Goal: Contribute content

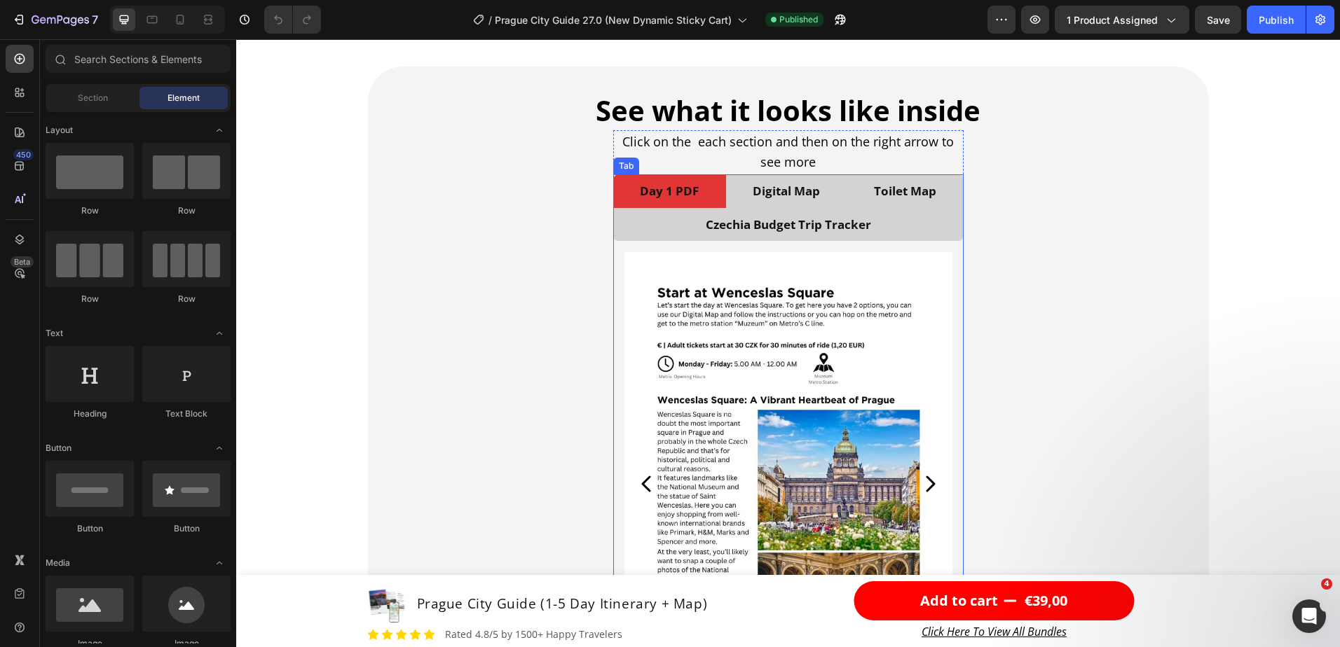
click at [912, 231] on li "Czechia Budget Trip Tracker" at bounding box center [788, 225] width 350 height 34
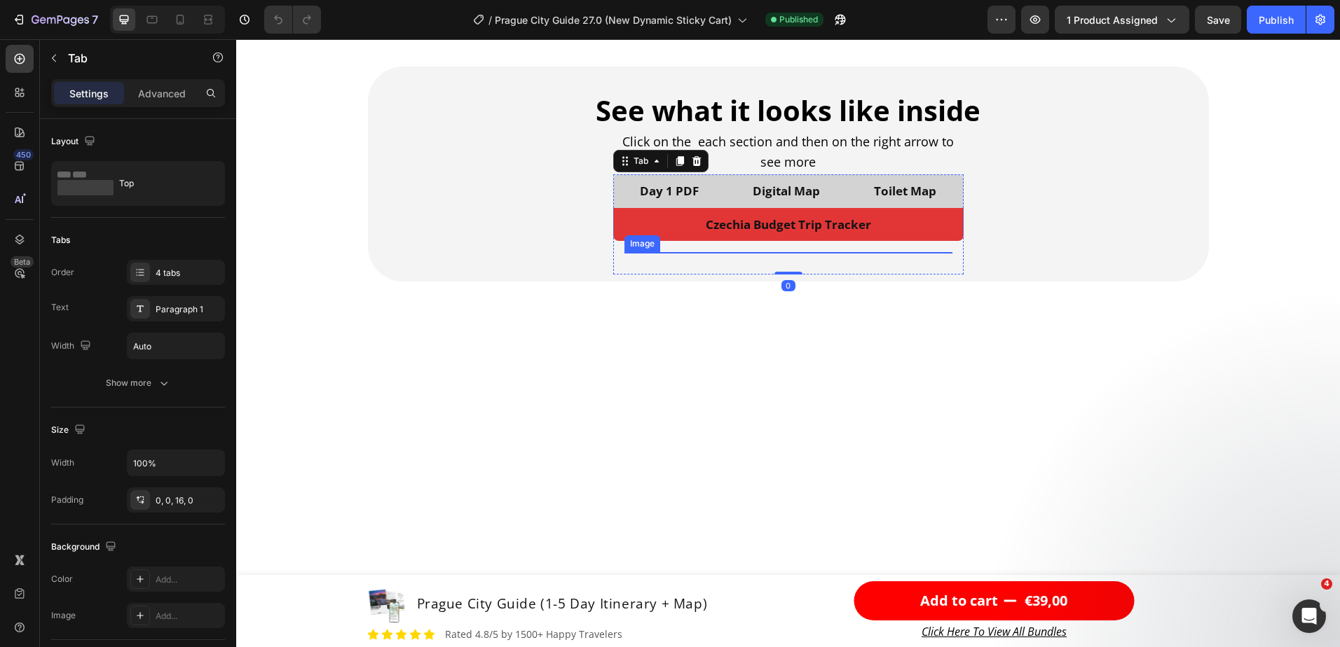
click at [833, 252] on img at bounding box center [788, 252] width 328 height 0
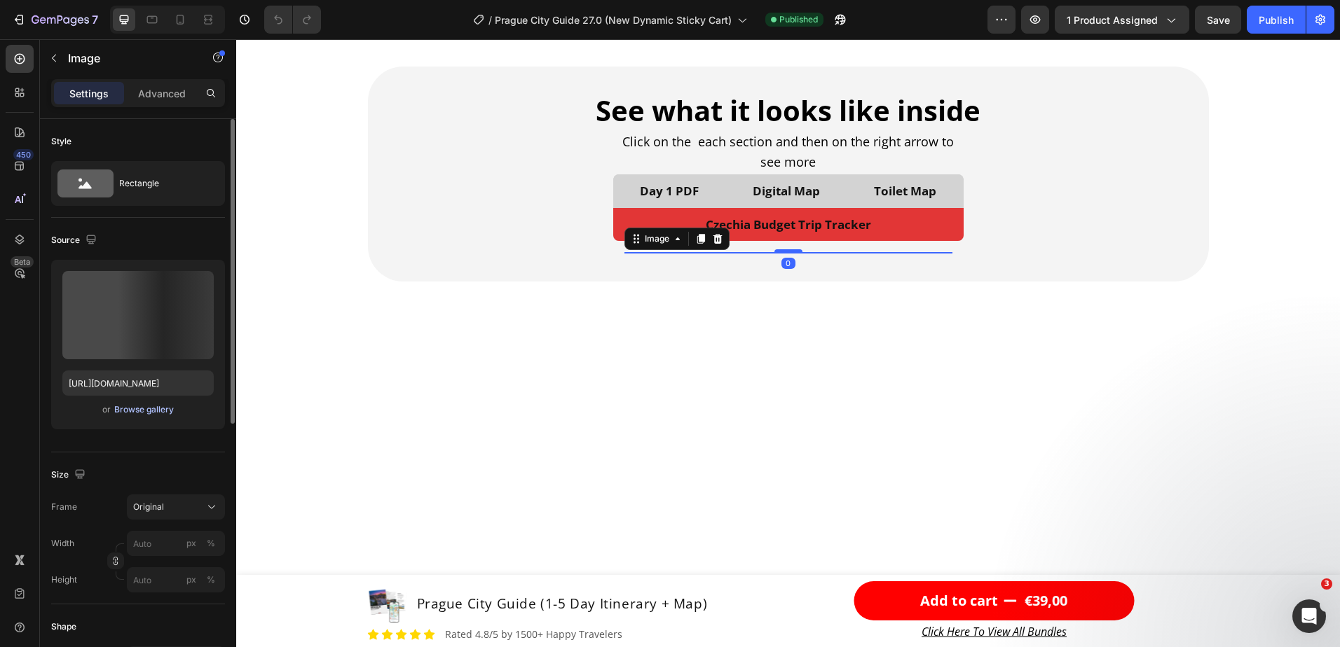
click at [144, 404] on div "Browse gallery" at bounding box center [144, 410] width 60 height 13
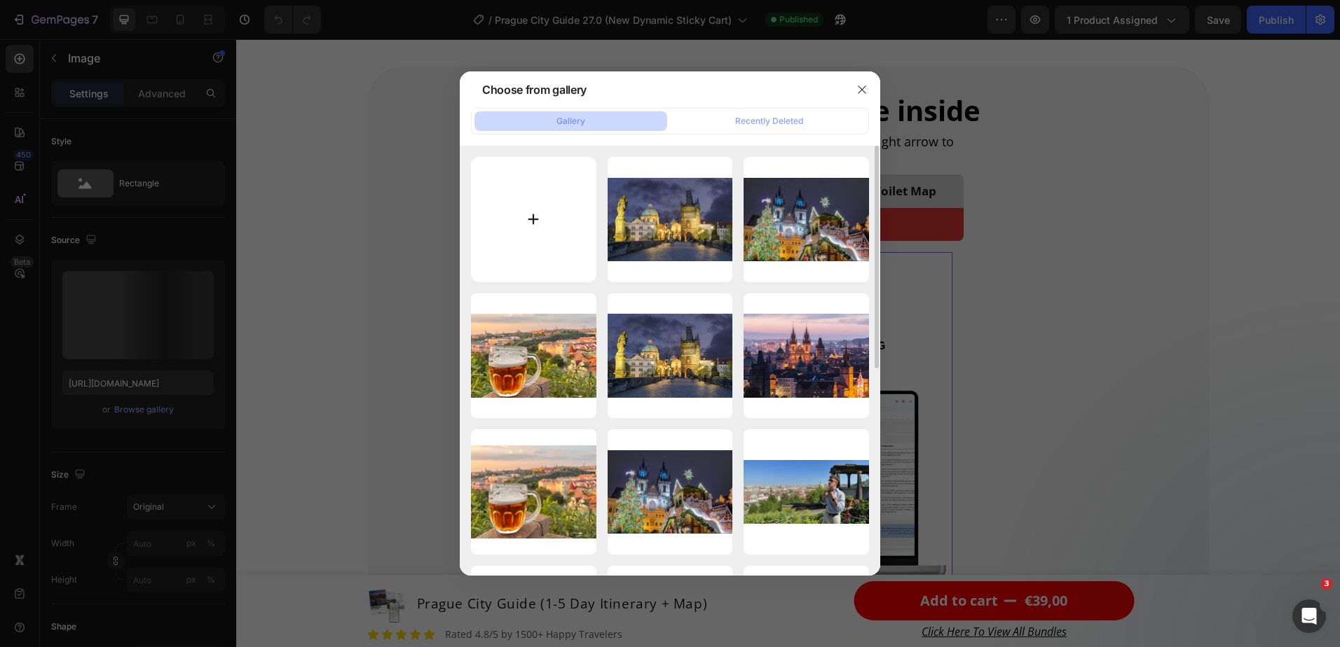
click at [514, 217] on input "file" at bounding box center [533, 219] width 125 height 125
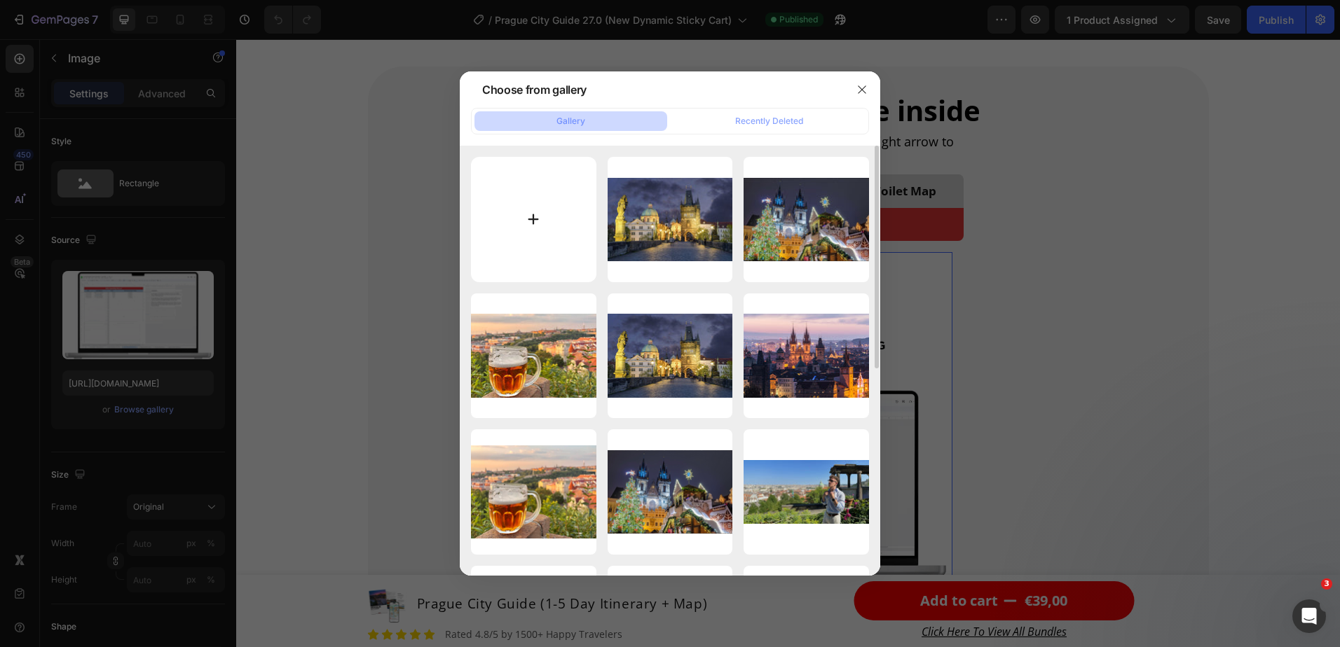
type input "C:\fakepath\budget tracker gix (400 KB).gif"
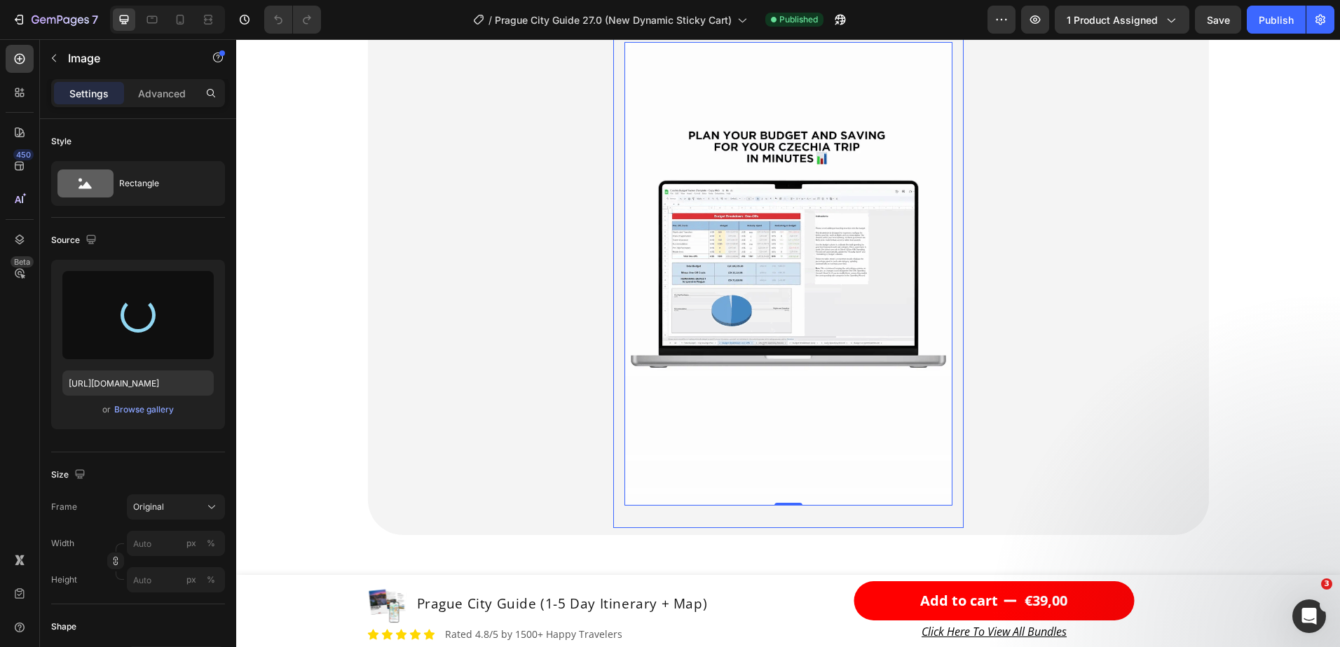
scroll to position [3153, 0]
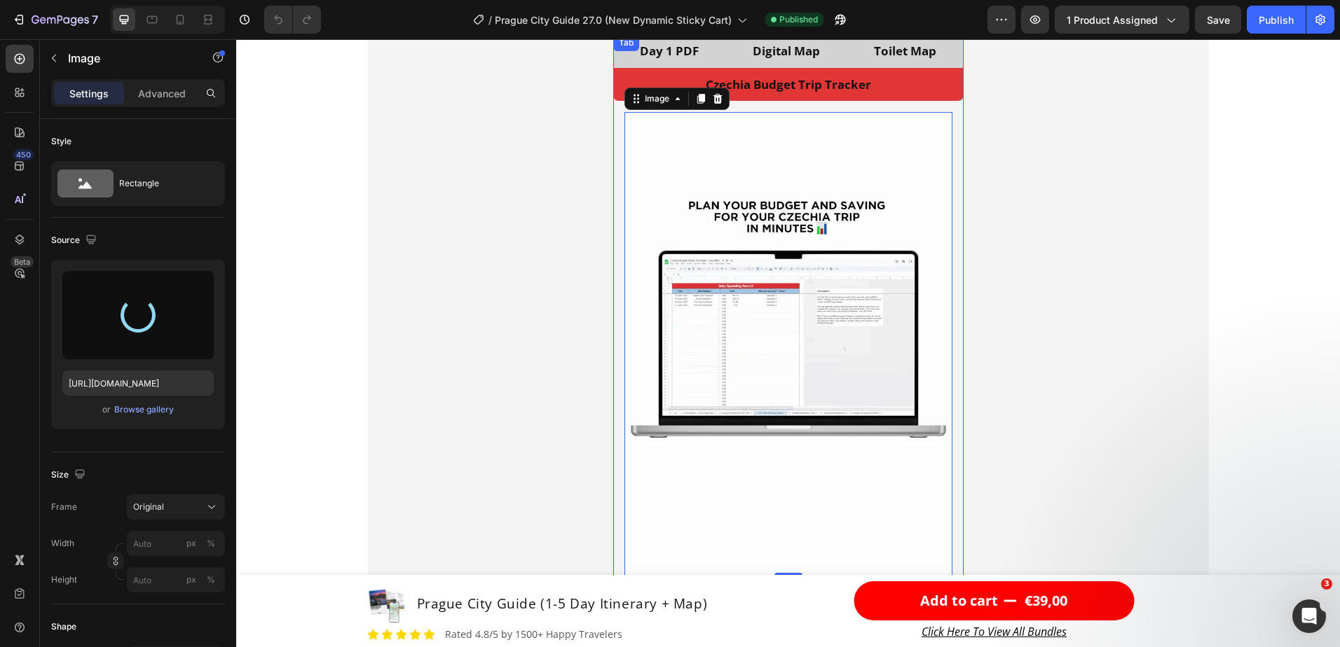
type input "https://cdn.shopify.com/s/files/1/0750/0693/5307/files/gempages_535154904088446…"
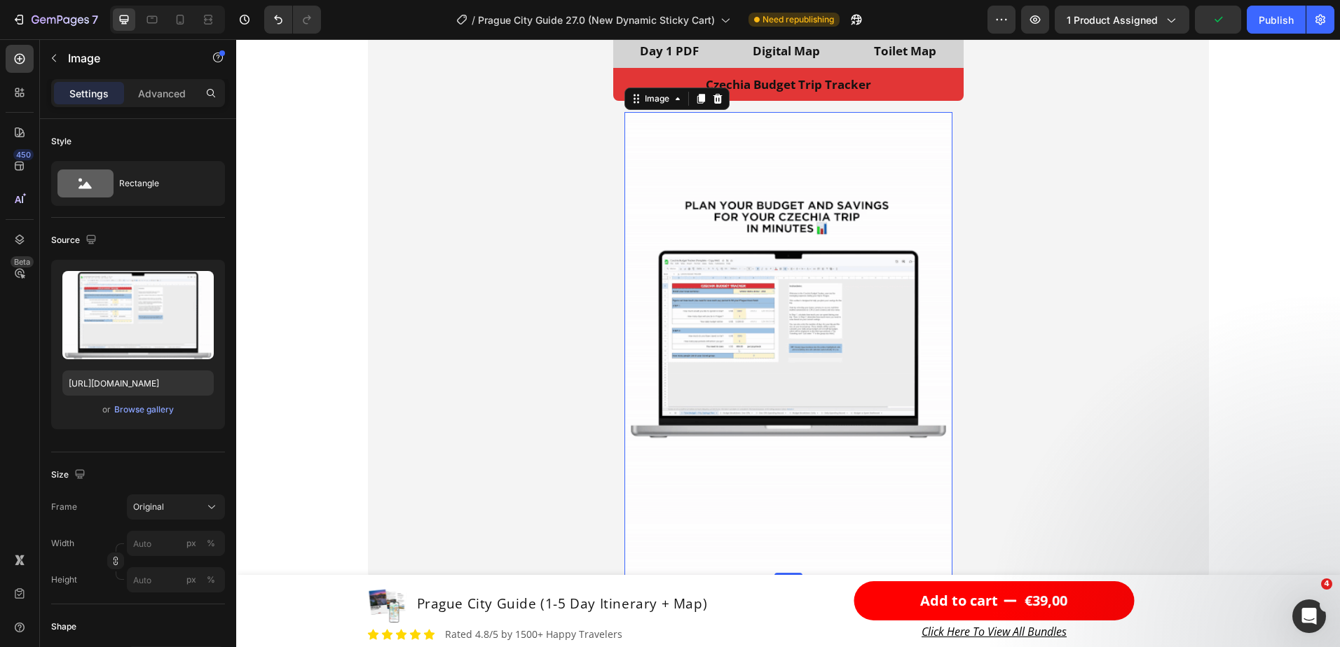
scroll to position [3083, 0]
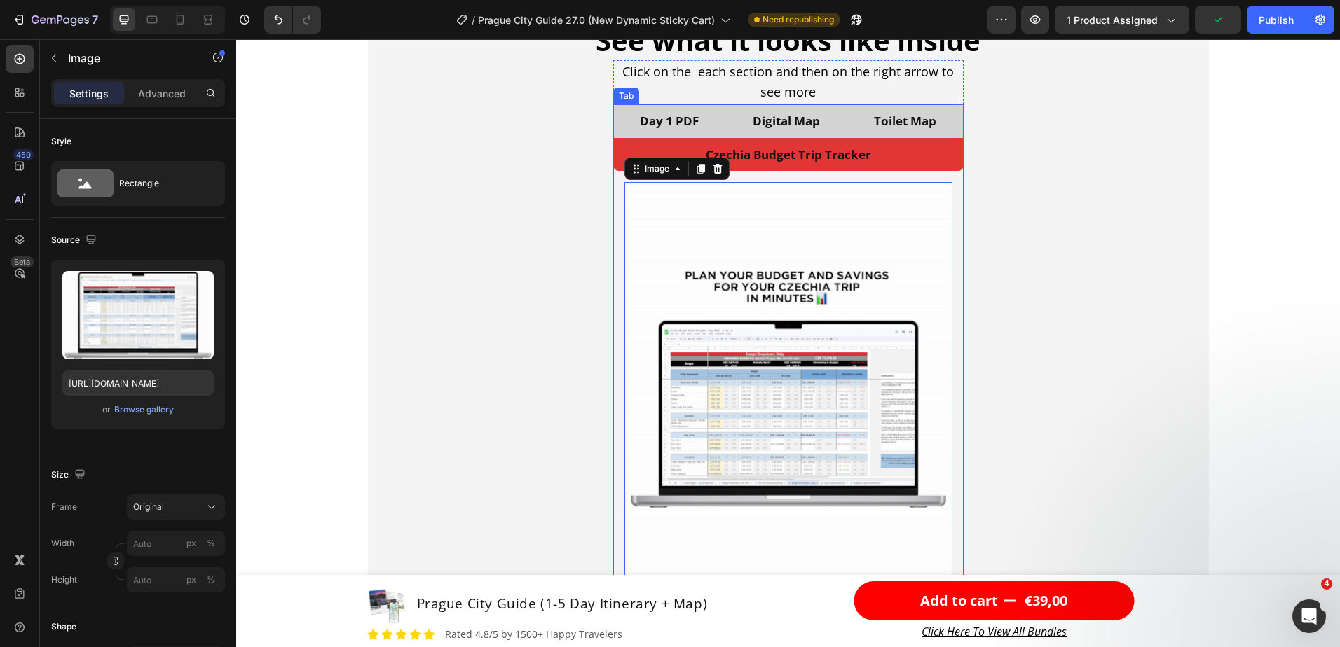
click at [859, 124] on li "Toilet Map" at bounding box center [905, 121] width 116 height 34
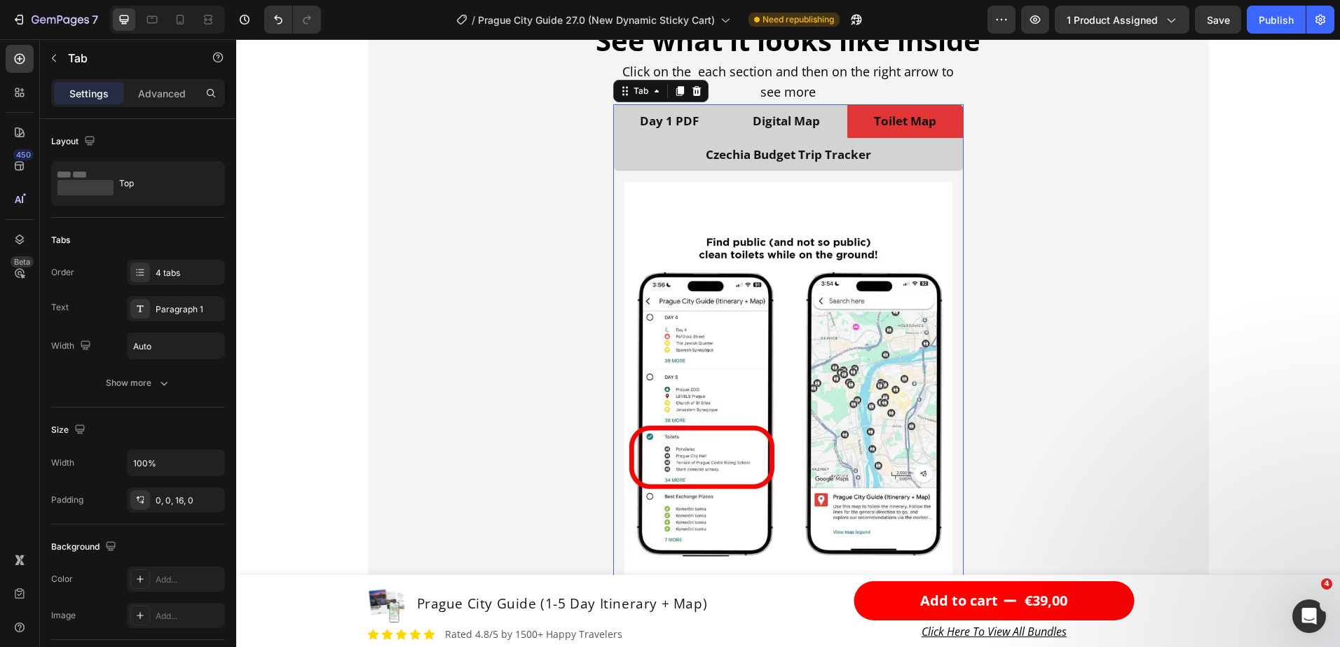
click at [828, 126] on li "Digital Map" at bounding box center [786, 121] width 121 height 34
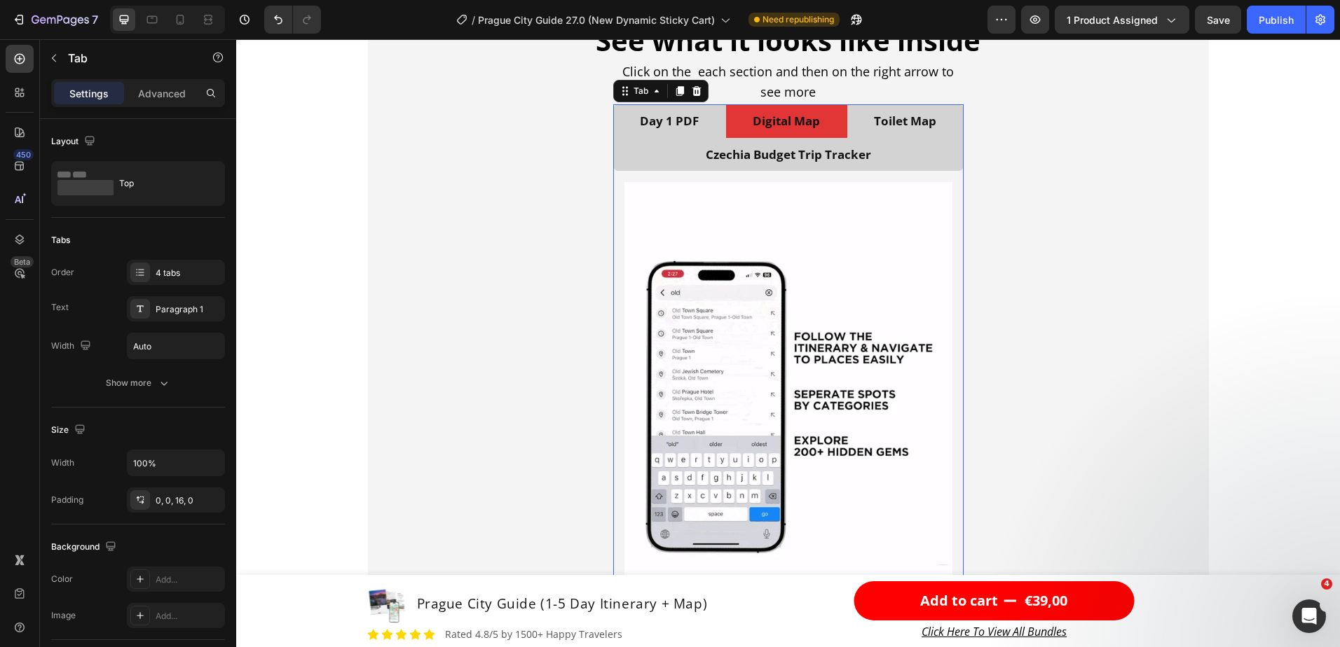
click at [896, 160] on li "Czechia Budget Trip Tracker" at bounding box center [788, 155] width 350 height 34
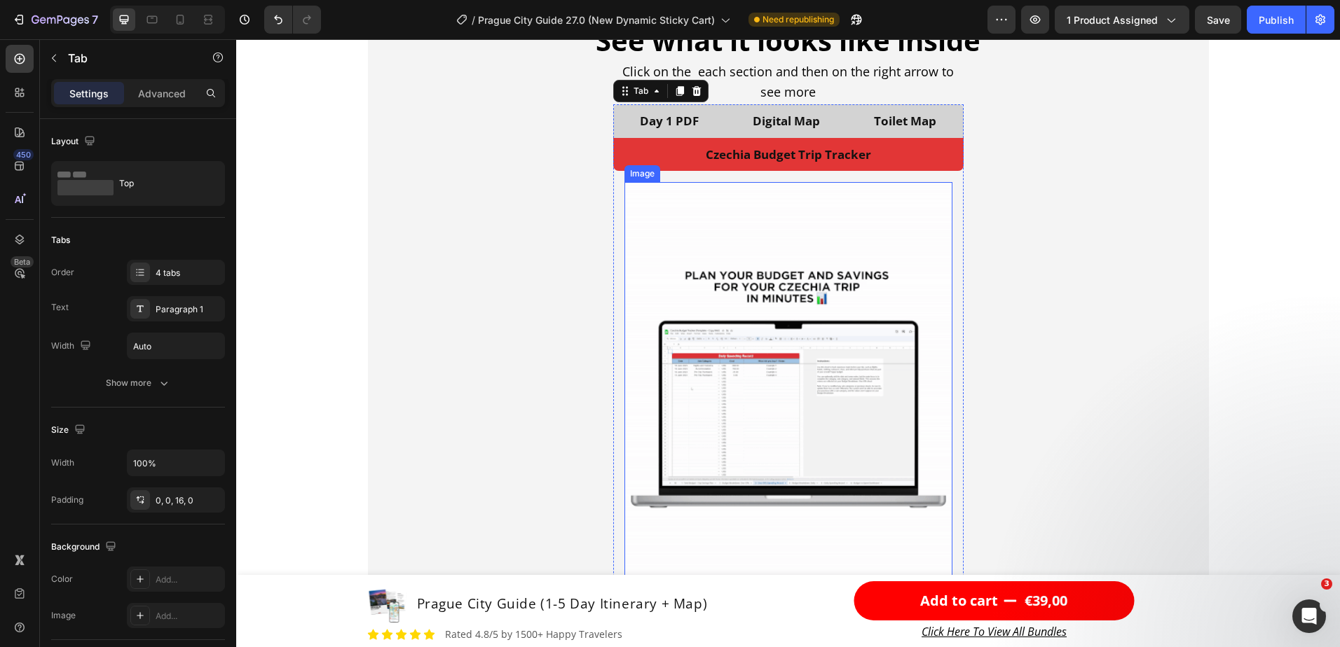
click at [758, 353] on img at bounding box center [788, 414] width 328 height 464
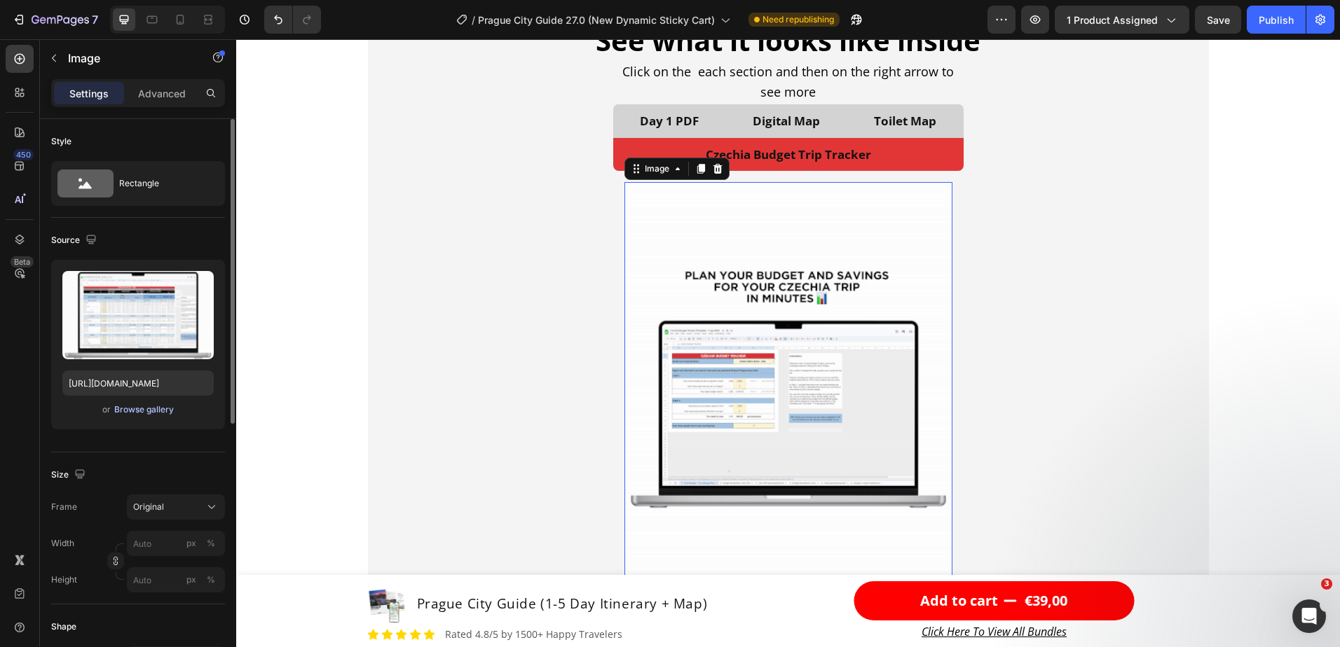
click at [153, 415] on div "Browse gallery" at bounding box center [144, 410] width 60 height 13
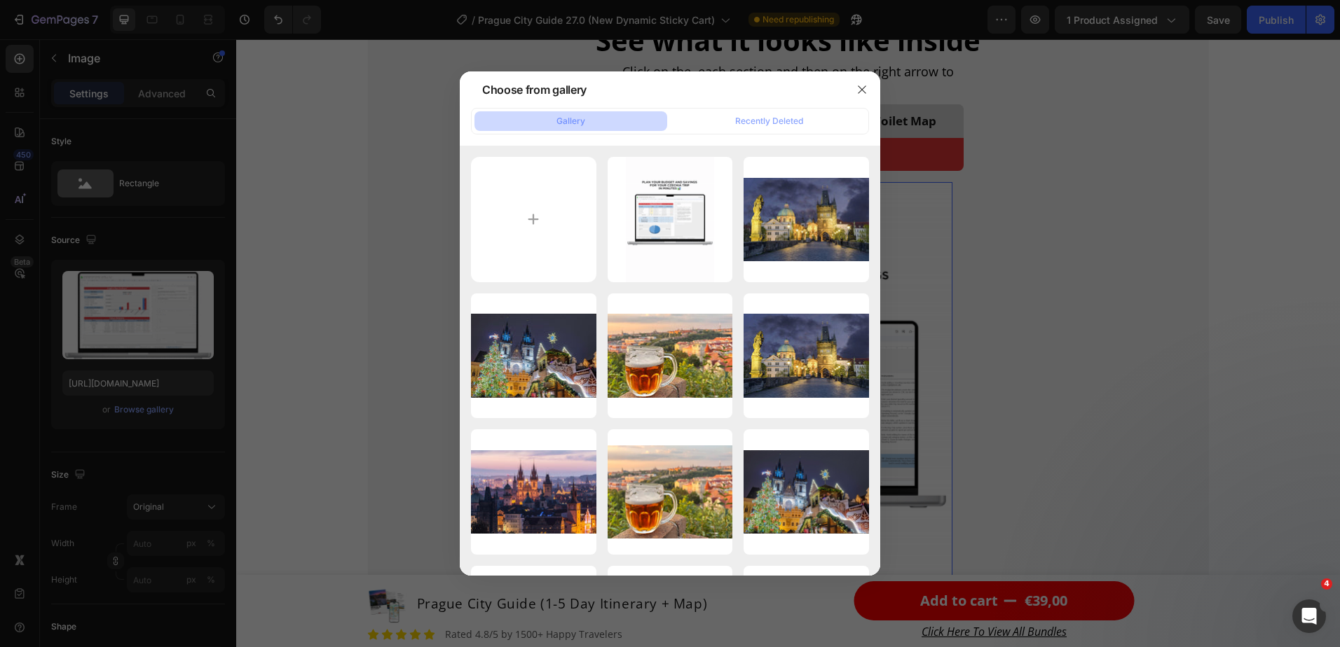
type input "C:\fakepath\budget tracker gif (1 MB).gif"
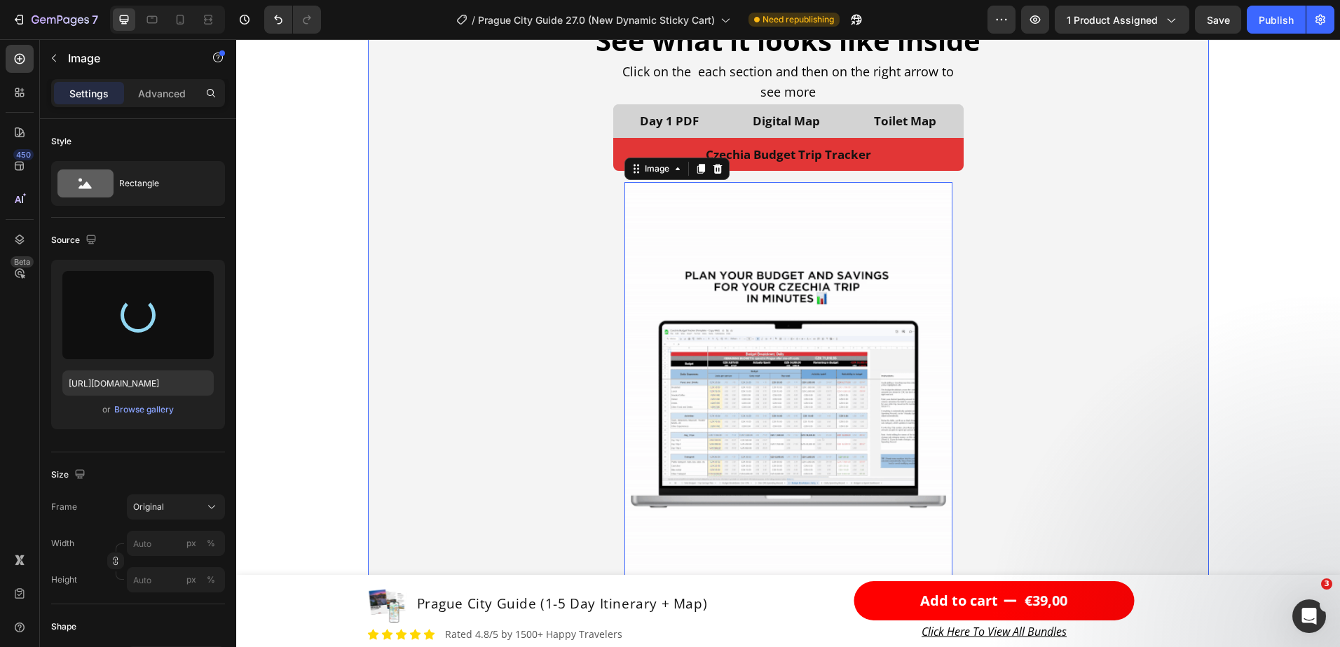
type input "[URL][DOMAIN_NAME]"
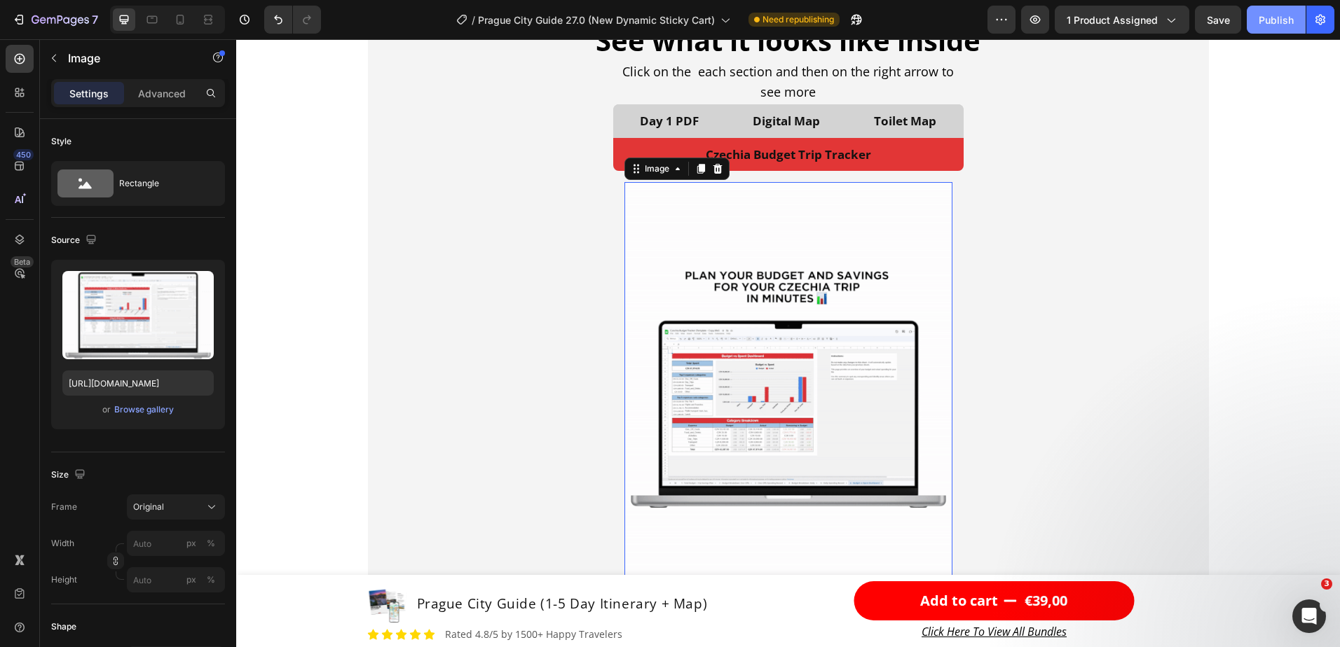
click at [1268, 25] on div "Publish" at bounding box center [1276, 20] width 35 height 15
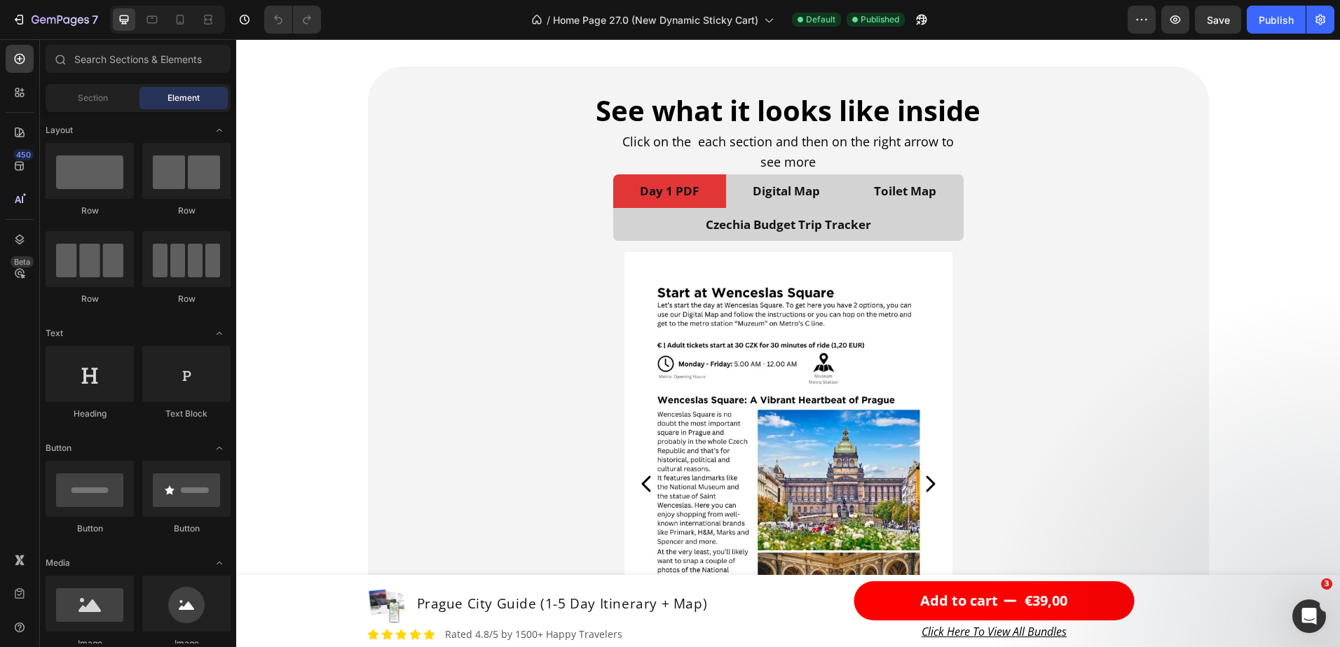
scroll to position [3153, 0]
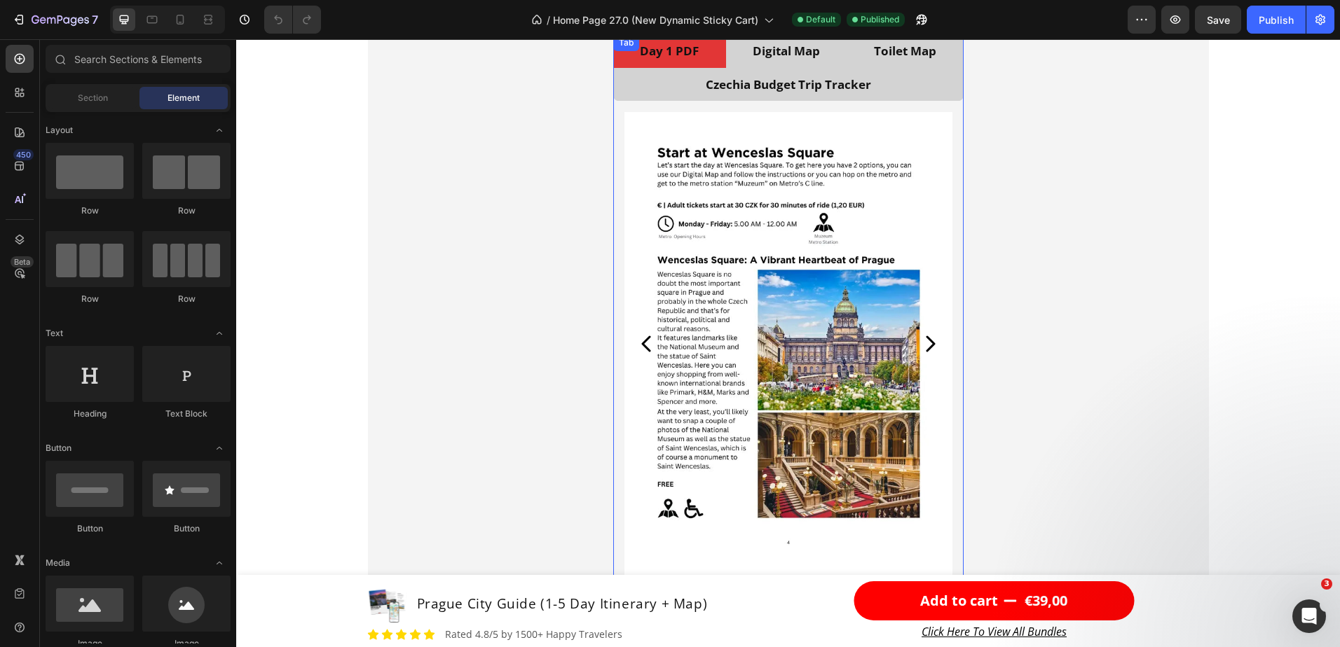
click at [917, 86] on li "Czechia Budget Trip Tracker" at bounding box center [788, 85] width 350 height 34
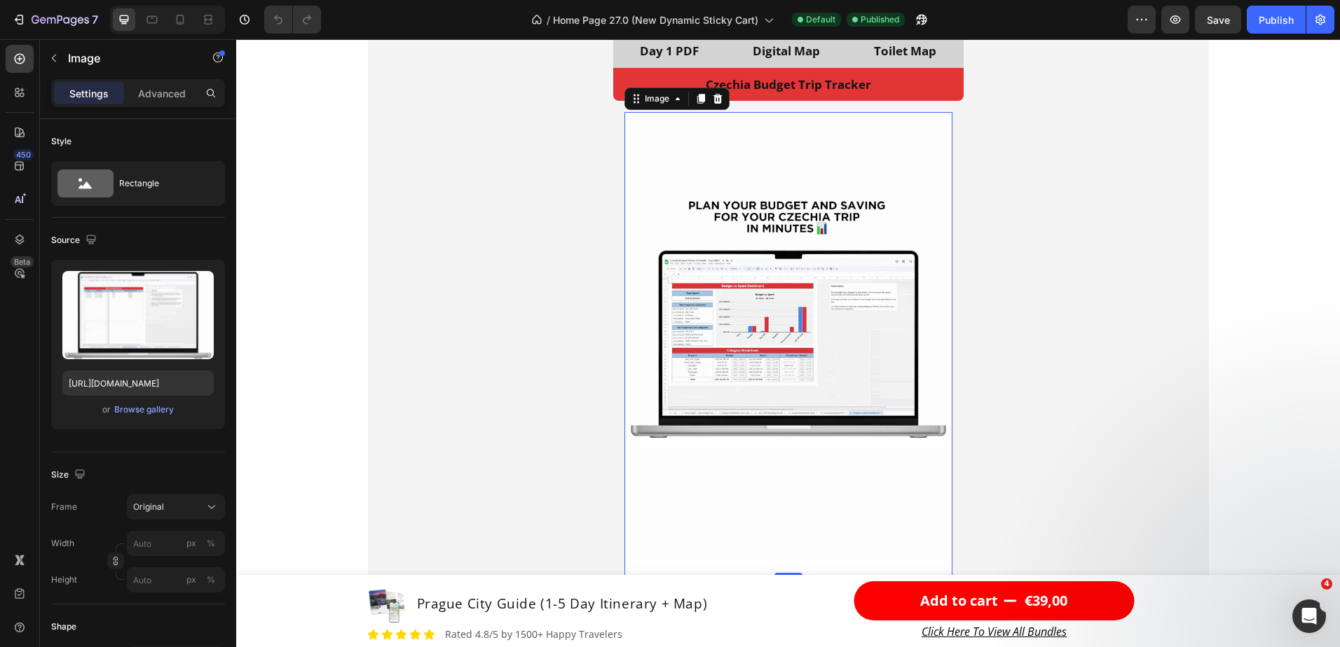
click at [770, 278] on img at bounding box center [788, 344] width 328 height 464
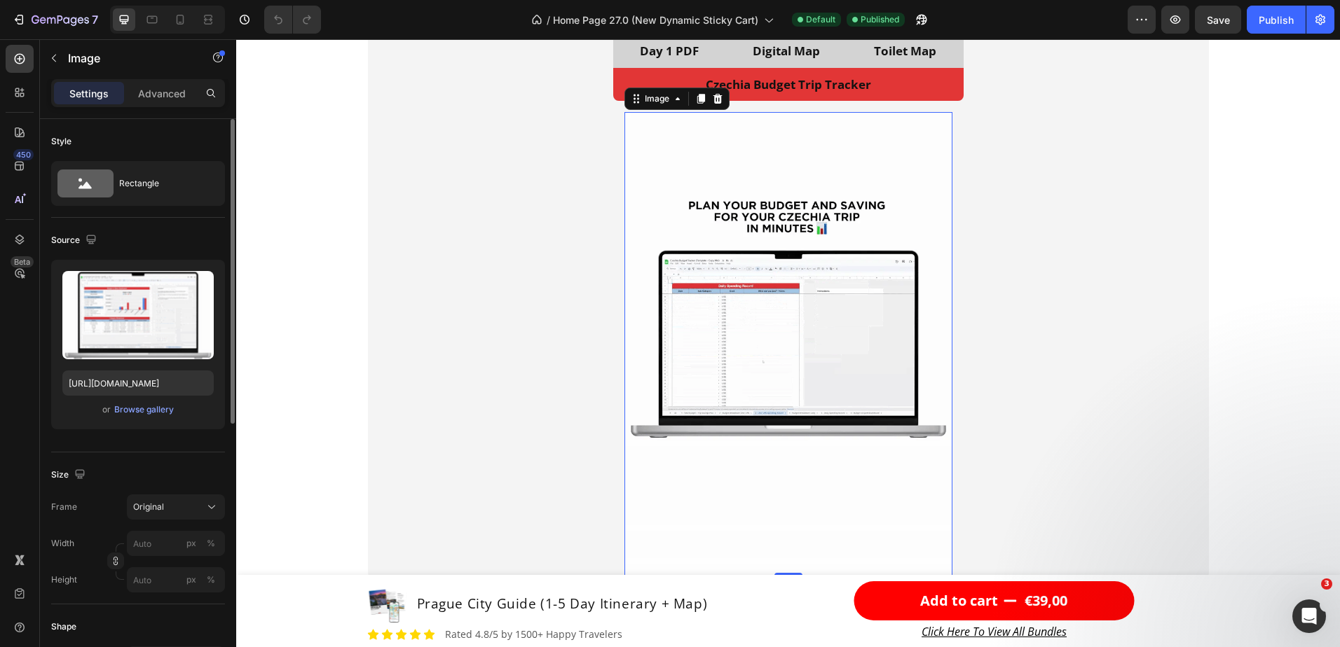
click at [158, 401] on div "Upload Image [URL][DOMAIN_NAME] or Browse gallery" at bounding box center [138, 345] width 174 height 170
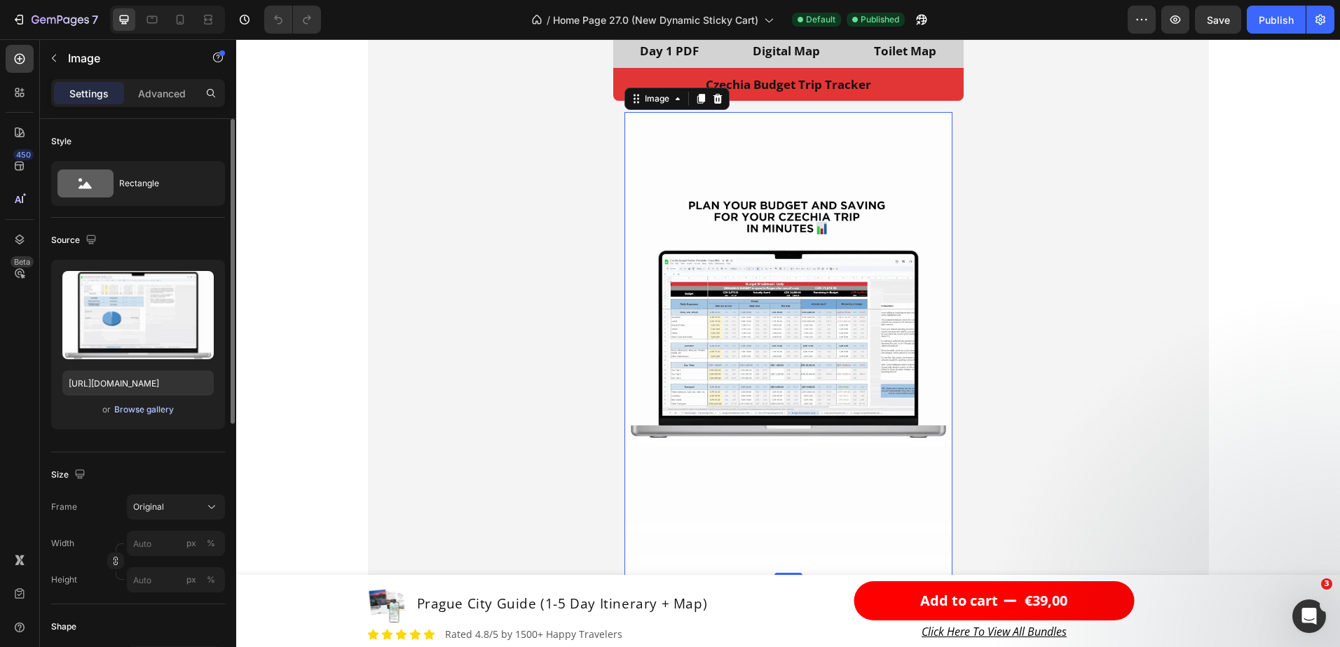
click at [157, 410] on div "Browse gallery" at bounding box center [144, 410] width 60 height 13
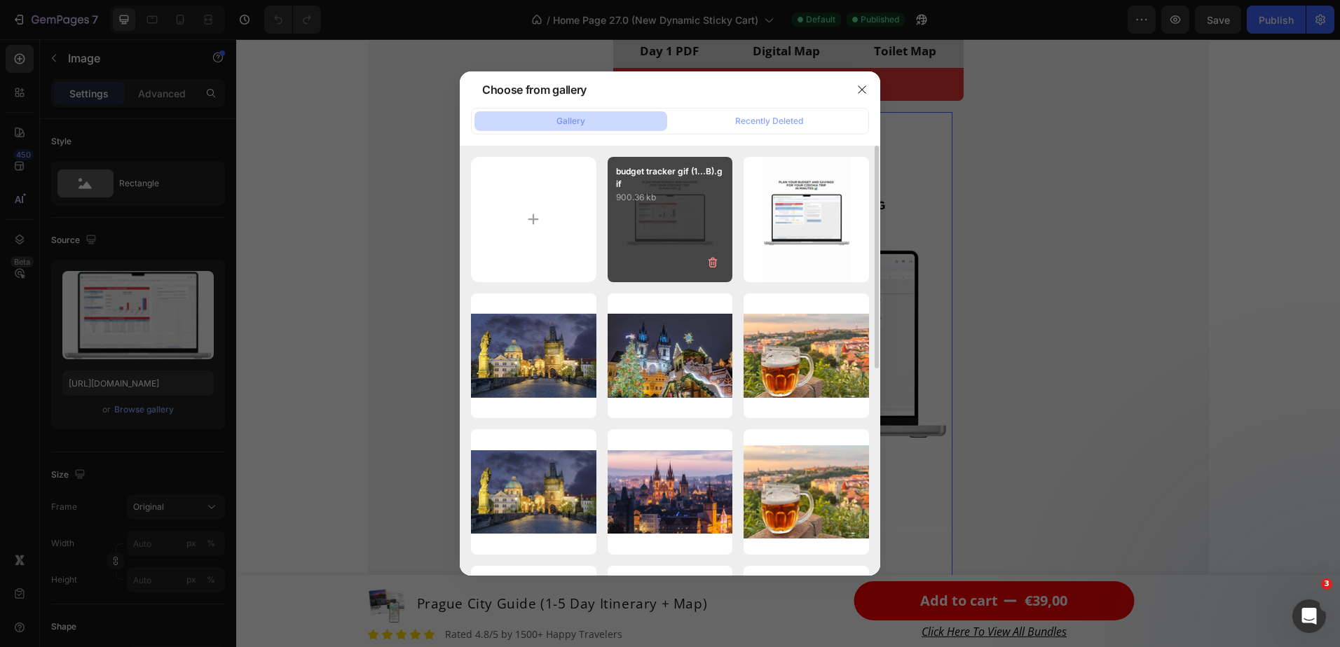
click at [650, 222] on div "budget tracker gif (1...B).gif 900.36 kb" at bounding box center [670, 219] width 125 height 125
type input "[URL][DOMAIN_NAME]"
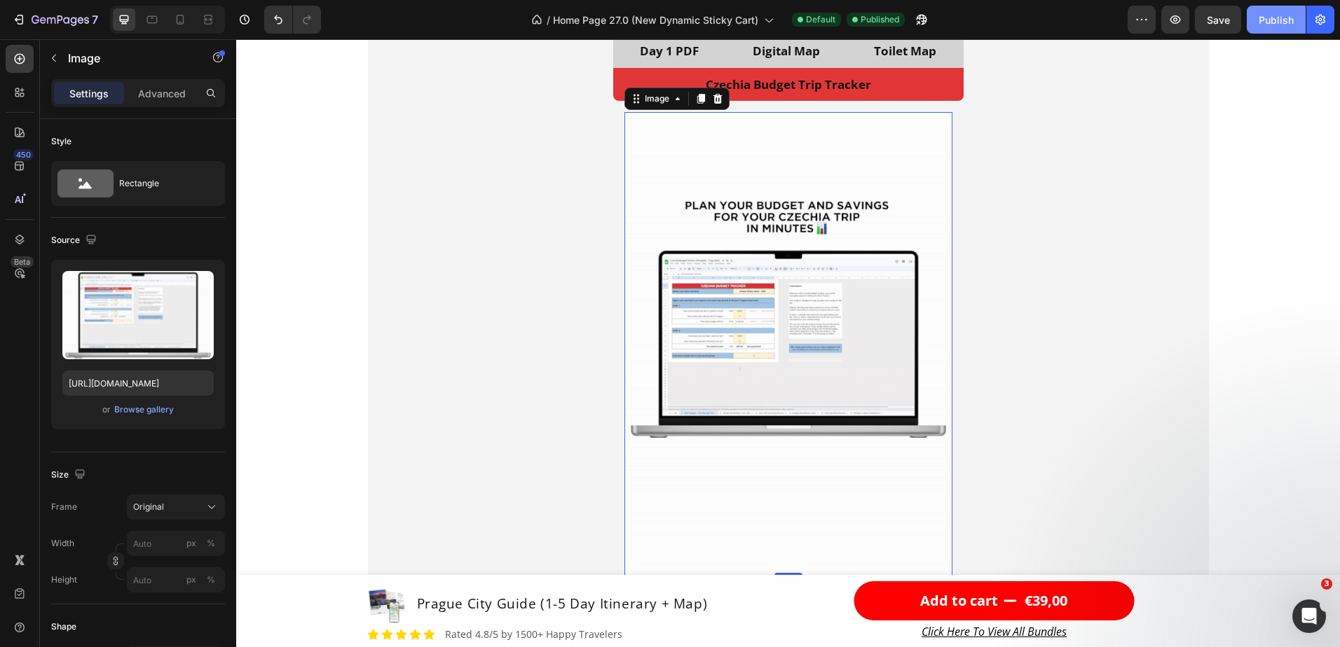
click at [1270, 22] on div "Publish" at bounding box center [1276, 20] width 35 height 15
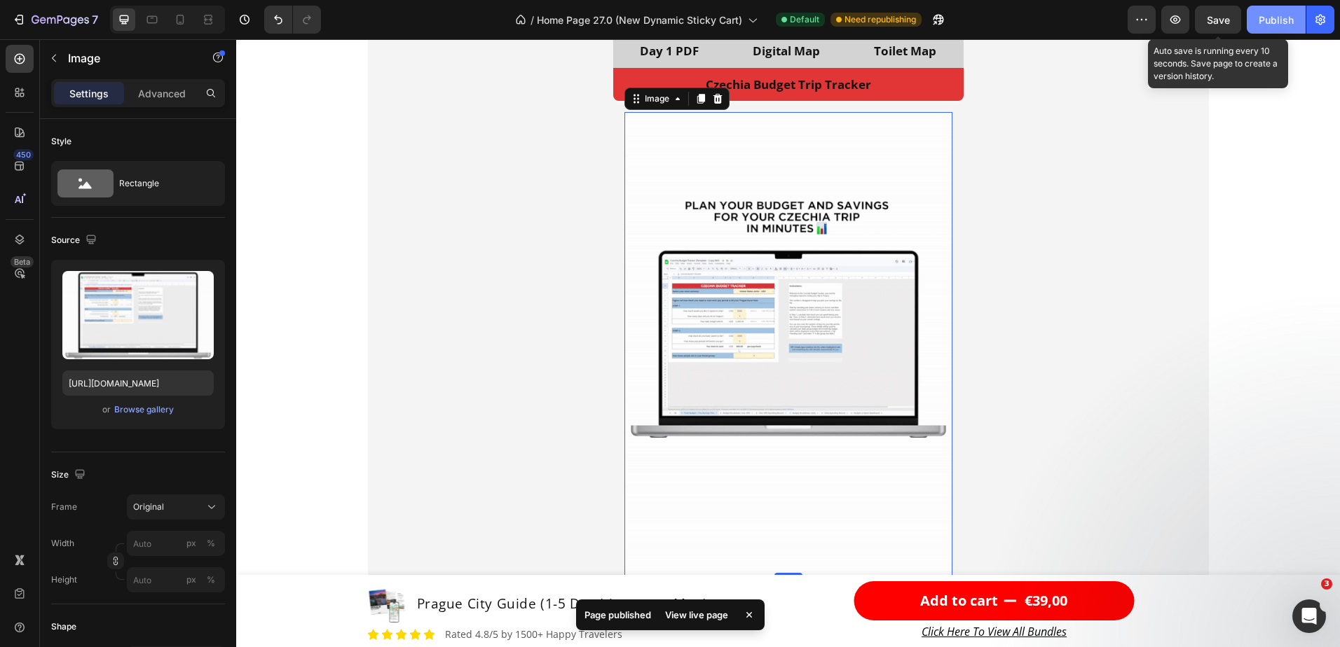
click at [1259, 21] on div "Publish" at bounding box center [1276, 20] width 35 height 15
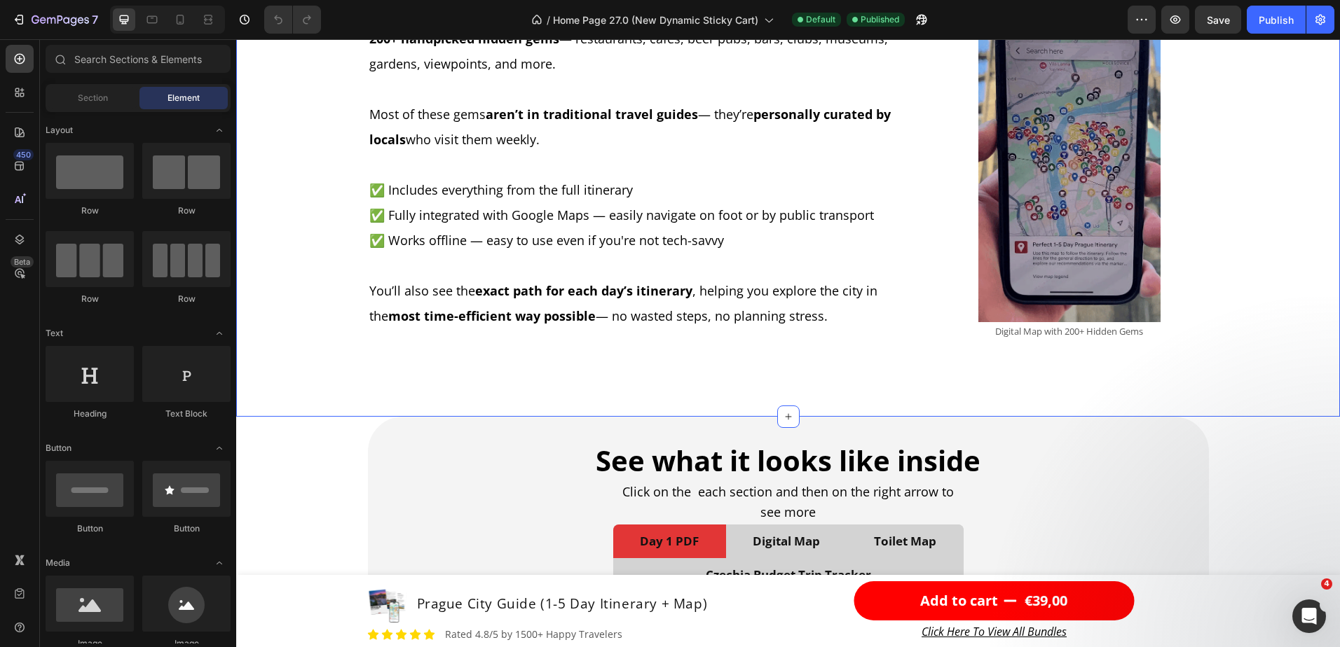
scroll to position [2873, 0]
